Goal: Information Seeking & Learning: Learn about a topic

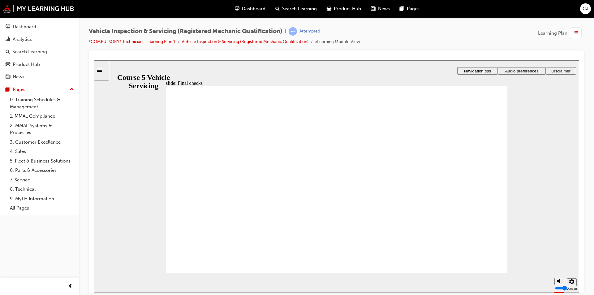
drag, startPoint x: 256, startPoint y: 169, endPoint x: 235, endPoint y: 210, distance: 46.5
radio input "true"
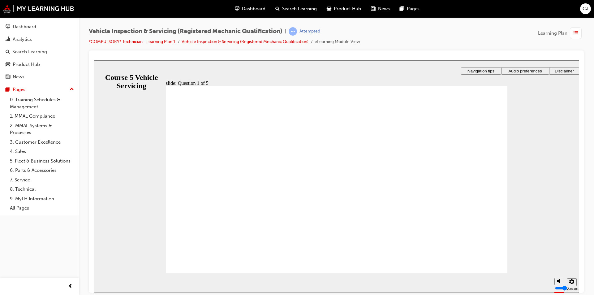
radio input "true"
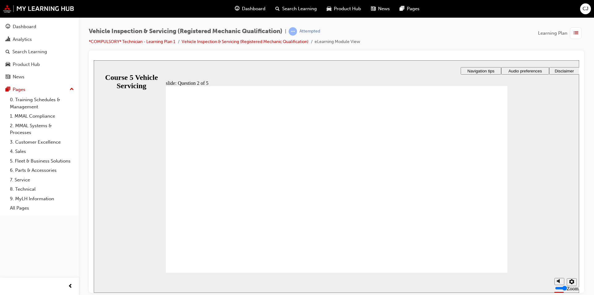
drag, startPoint x: 335, startPoint y: 226, endPoint x: 390, endPoint y: 237, distance: 55.6
checkbox input "true"
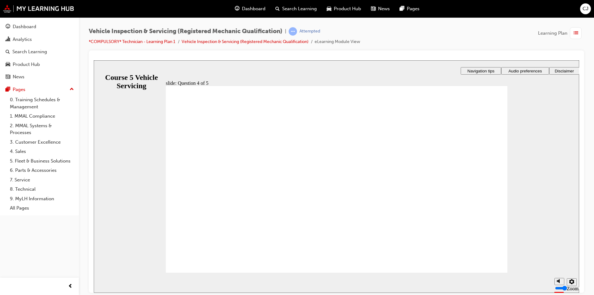
drag, startPoint x: 246, startPoint y: 187, endPoint x: 232, endPoint y: 203, distance: 21.2
radio input "false"
radio input "true"
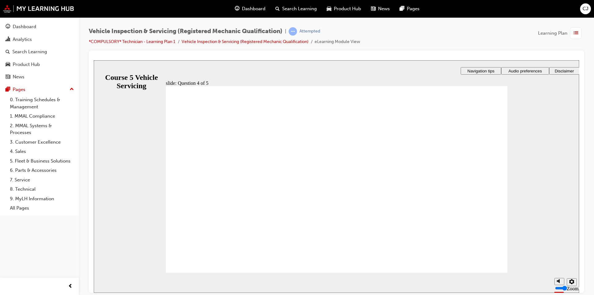
radio input "true"
drag, startPoint x: 351, startPoint y: 217, endPoint x: 351, endPoint y: 221, distance: 3.7
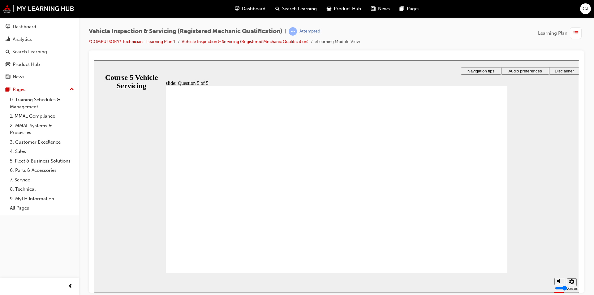
radio input "true"
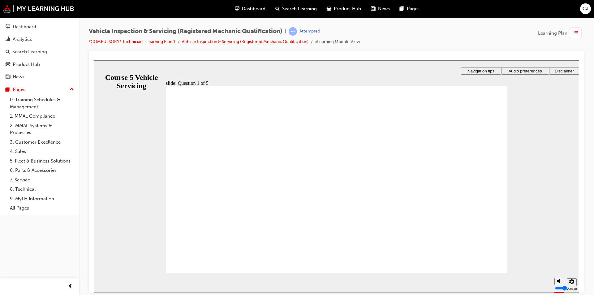
radio input "true"
drag, startPoint x: 219, startPoint y: 250, endPoint x: 364, endPoint y: 230, distance: 146.0
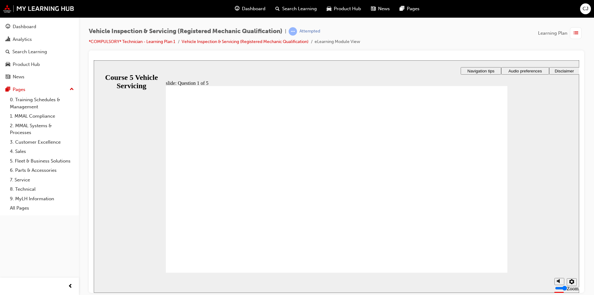
radio input "true"
drag, startPoint x: 202, startPoint y: 173, endPoint x: 230, endPoint y: 245, distance: 77.4
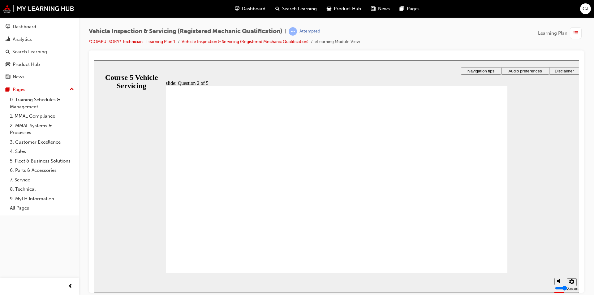
drag, startPoint x: 329, startPoint y: 231, endPoint x: 347, endPoint y: 227, distance: 18.4
checkbox input "true"
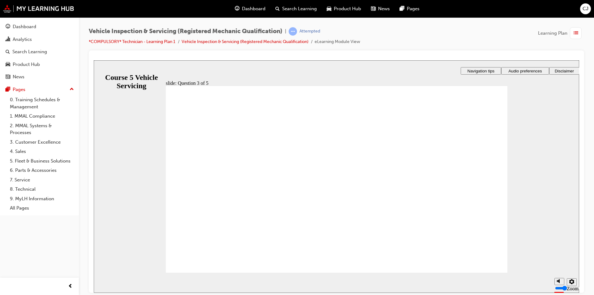
checkbox input "true"
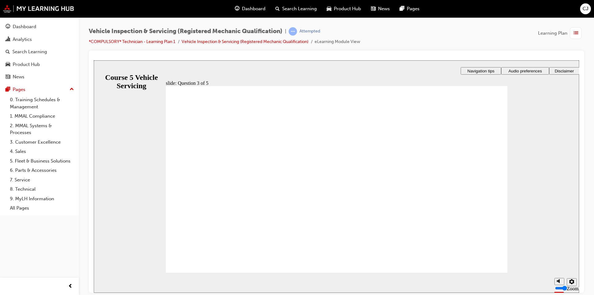
radio input "true"
drag, startPoint x: 306, startPoint y: 220, endPoint x: 312, endPoint y: 221, distance: 6.2
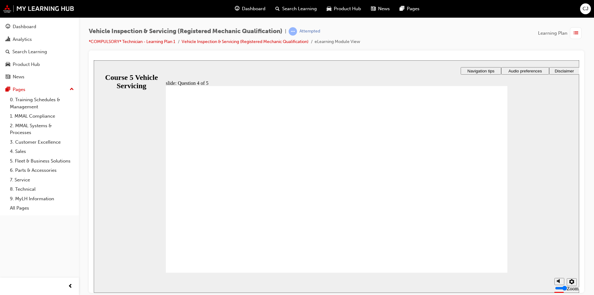
drag, startPoint x: 324, startPoint y: 225, endPoint x: 539, endPoint y: 265, distance: 219.0
radio input "true"
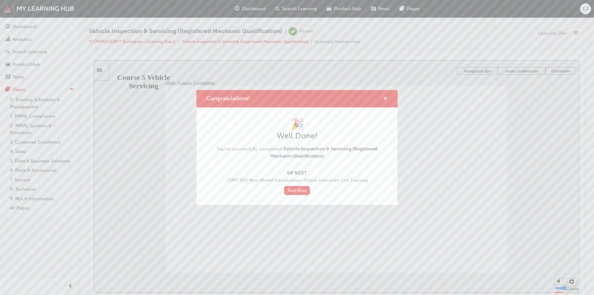
click at [386, 99] on span "cross-icon" at bounding box center [385, 99] width 5 height 6
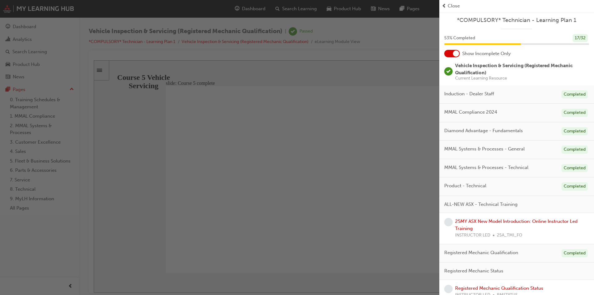
click at [455, 8] on span "Close" at bounding box center [454, 5] width 12 height 7
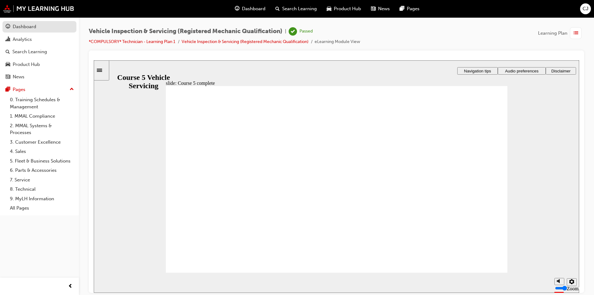
click at [30, 29] on div "Dashboard" at bounding box center [25, 26] width 24 height 7
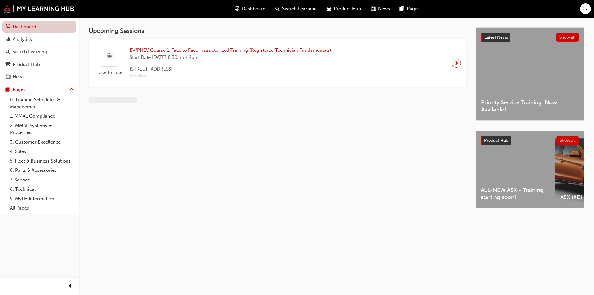
click at [43, 24] on link "Dashboard" at bounding box center [39, 26] width 74 height 11
